Goal: Communication & Community: Answer question/provide support

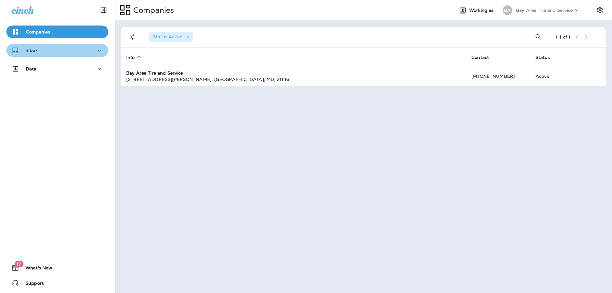
click at [67, 51] on div "Inbox" at bounding box center [57, 51] width 92 height 8
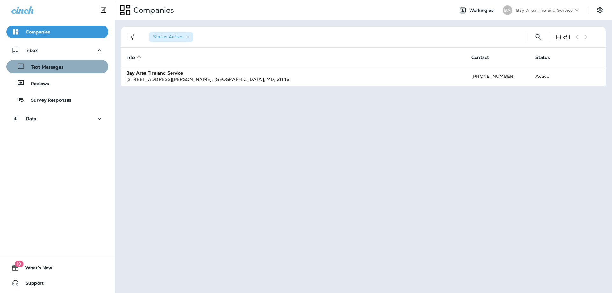
click at [70, 64] on div "Text Messages" at bounding box center [57, 67] width 97 height 10
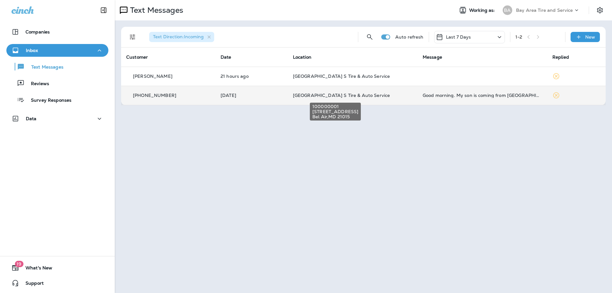
click at [355, 97] on span "[GEOGRAPHIC_DATA] S Tire & Auto Service" at bounding box center [341, 95] width 97 height 6
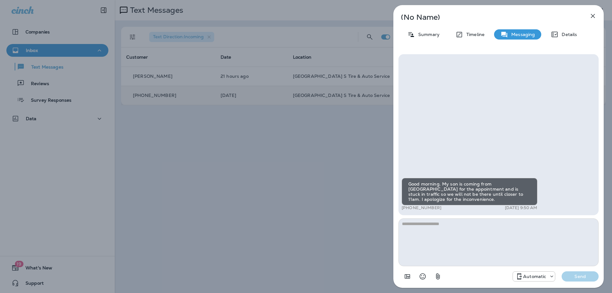
click at [543, 274] on p "Automatic" at bounding box center [534, 276] width 23 height 5
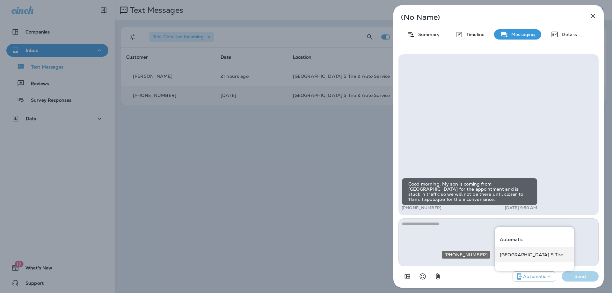
click at [542, 255] on p "[GEOGRAPHIC_DATA] S Tire & Auto Service" at bounding box center [535, 254] width 70 height 5
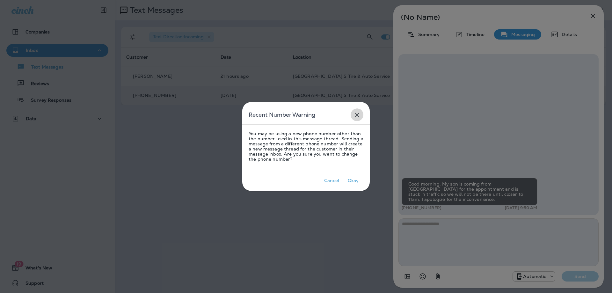
click at [357, 113] on icon "close" at bounding box center [357, 115] width 8 height 8
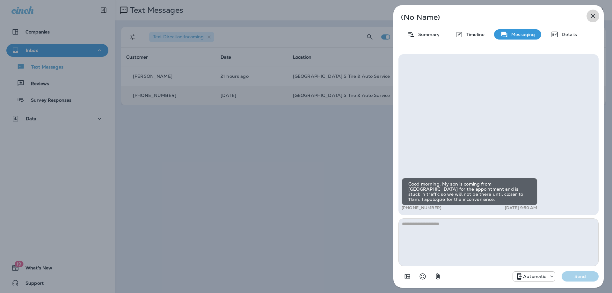
click at [592, 15] on icon "button" at bounding box center [593, 16] width 4 height 4
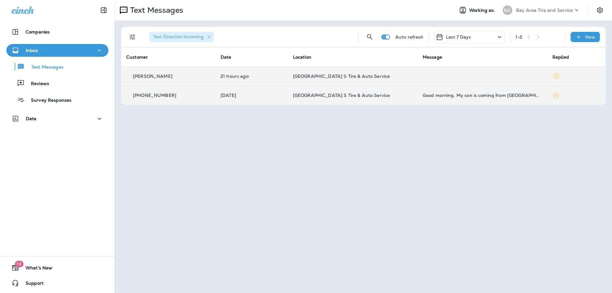
click at [418, 78] on td at bounding box center [483, 76] width 130 height 19
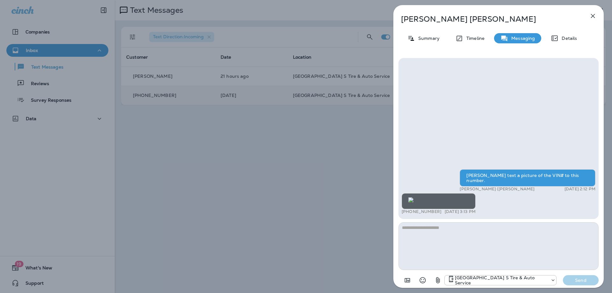
scroll to position [-150, 0]
click at [592, 16] on icon "button" at bounding box center [593, 16] width 8 height 8
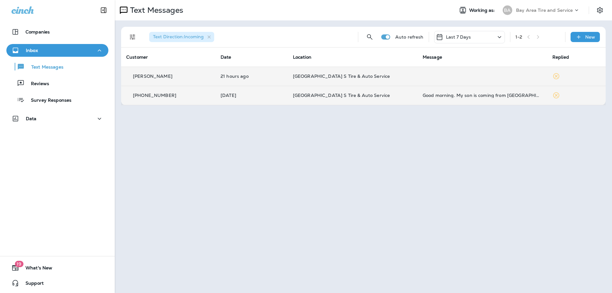
click at [481, 82] on td at bounding box center [483, 76] width 130 height 19
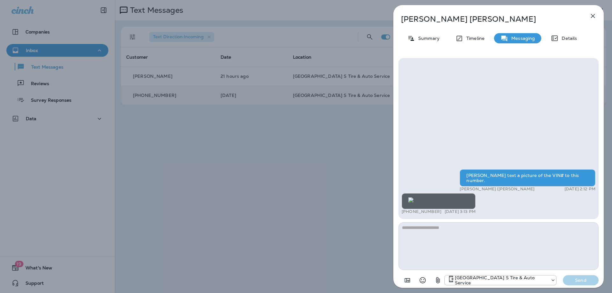
scroll to position [-150, 0]
click at [595, 18] on icon "button" at bounding box center [593, 16] width 4 height 4
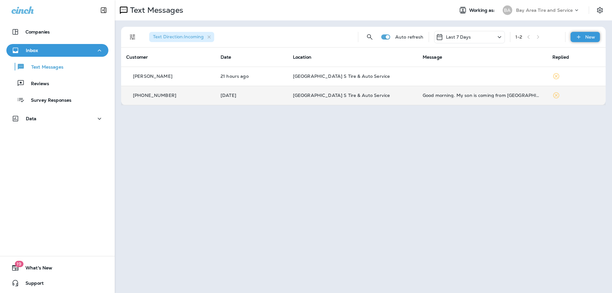
click at [593, 32] on div "New" at bounding box center [585, 37] width 29 height 10
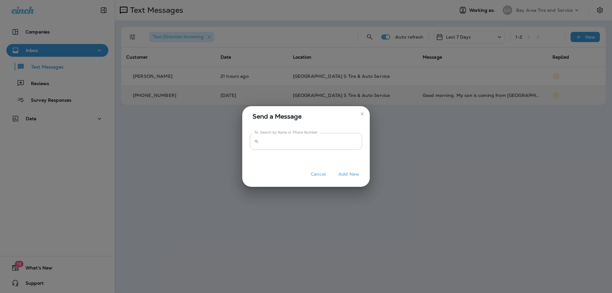
click at [291, 142] on input "To: Search by Name or Phone Number" at bounding box center [311, 141] width 101 height 17
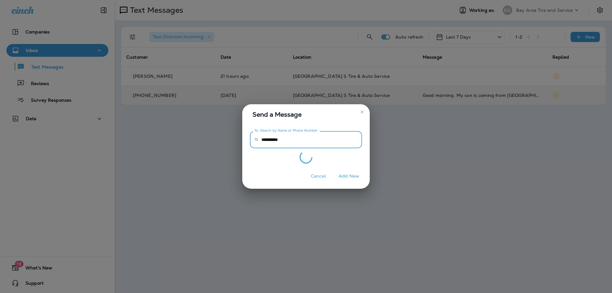
type input "**********"
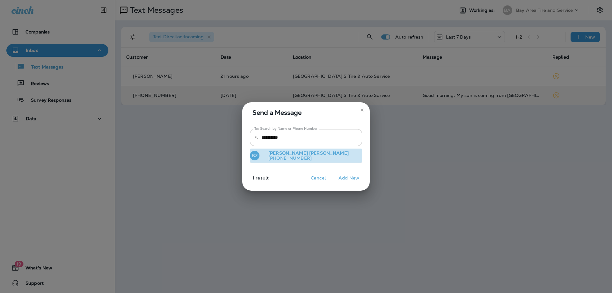
click at [271, 154] on span "[PERSON_NAME]" at bounding box center [288, 153] width 40 height 6
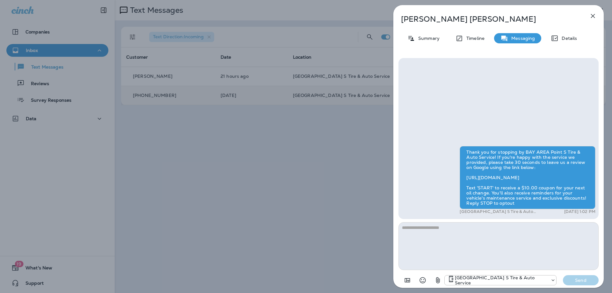
click at [414, 231] on textarea at bounding box center [499, 246] width 200 height 48
type textarea "*"
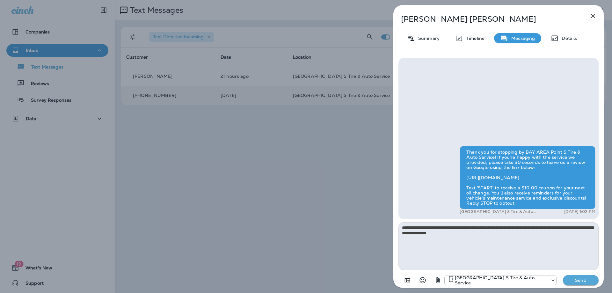
type textarea "**********"
click at [579, 280] on p "Send" at bounding box center [581, 280] width 27 height 6
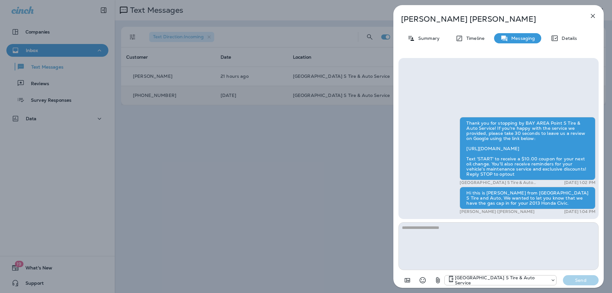
click at [590, 16] on icon "button" at bounding box center [593, 16] width 8 height 8
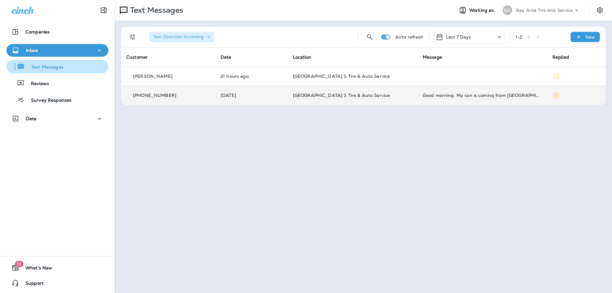
click at [62, 63] on div "Text Messages" at bounding box center [36, 67] width 55 height 10
click at [127, 39] on button "Filters" at bounding box center [132, 37] width 13 height 13
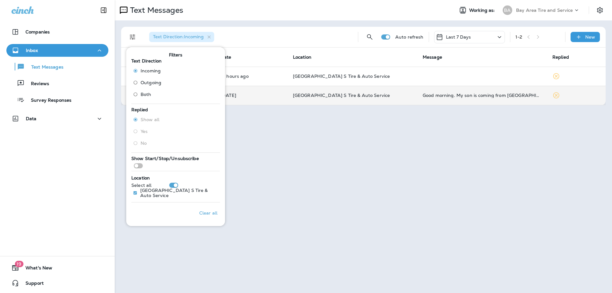
click at [148, 93] on span "Both" at bounding box center [146, 94] width 11 height 5
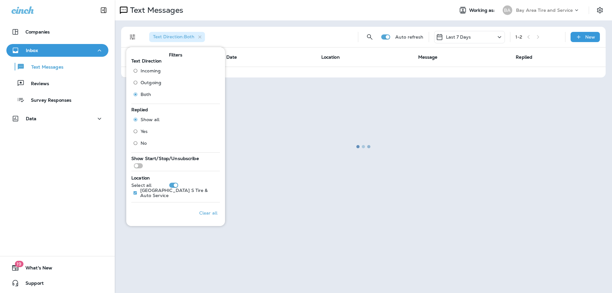
click at [271, 90] on div at bounding box center [363, 147] width 496 height 292
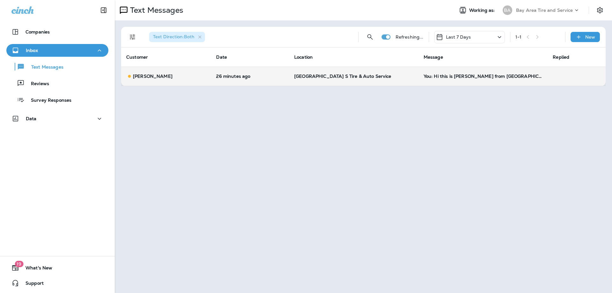
click at [419, 81] on td "You: Hi this is [PERSON_NAME] from [GEOGRAPHIC_DATA] S Tire and Auto, We wanted…" at bounding box center [483, 76] width 129 height 19
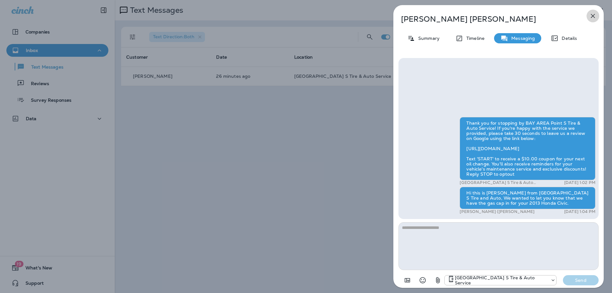
click at [593, 17] on icon "button" at bounding box center [593, 16] width 8 height 8
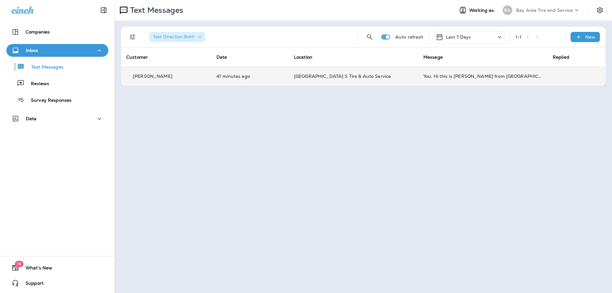
click at [357, 81] on td "[GEOGRAPHIC_DATA] S Tire & Auto Service" at bounding box center [353, 76] width 129 height 19
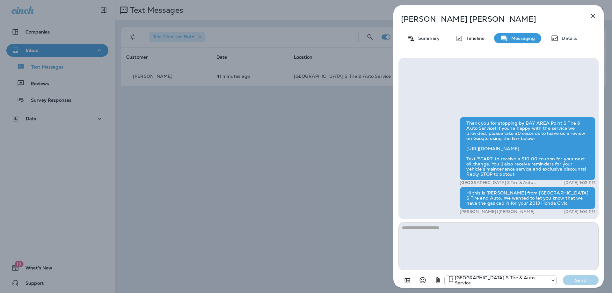
click at [597, 15] on button "button" at bounding box center [593, 16] width 13 height 13
